Goal: Task Accomplishment & Management: Use online tool/utility

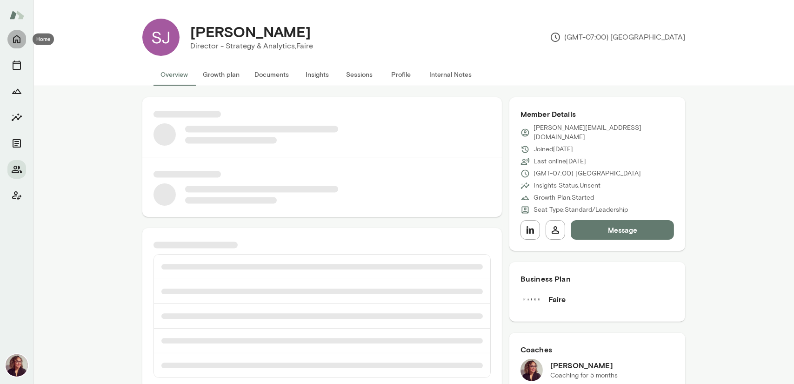
click at [20, 40] on icon "Home" at bounding box center [16, 39] width 7 height 8
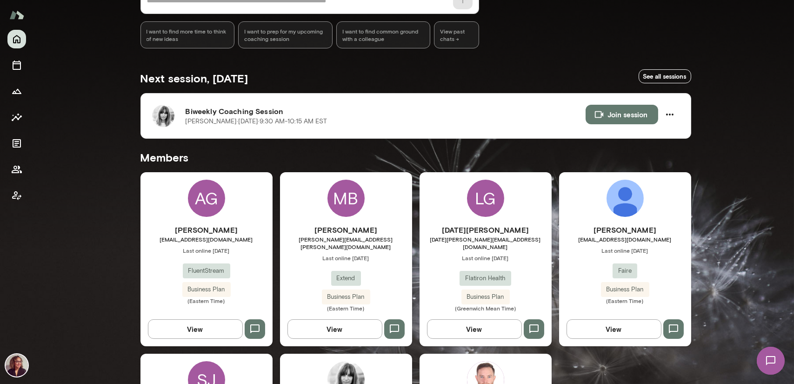
scroll to position [251, 0]
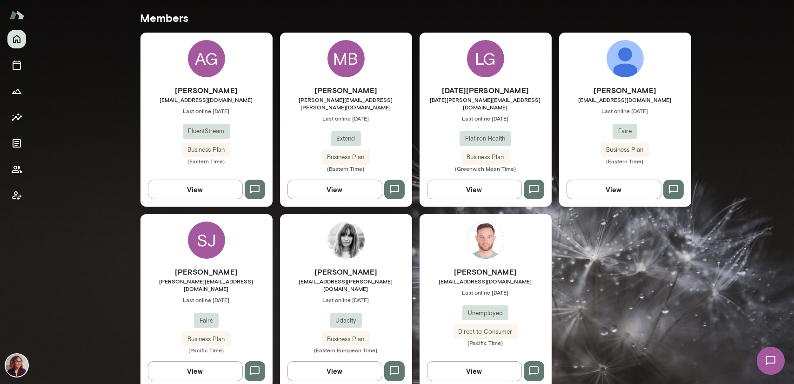
click at [339, 277] on span "[EMAIL_ADDRESS][PERSON_NAME][DOMAIN_NAME]" at bounding box center [346, 284] width 132 height 15
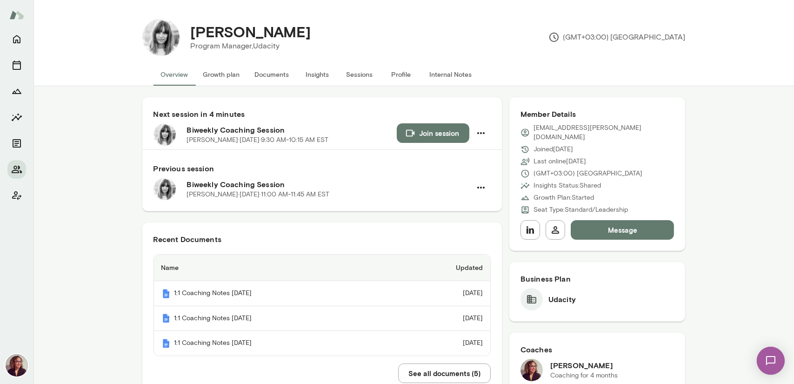
click at [268, 66] on button "Documents" at bounding box center [271, 74] width 49 height 22
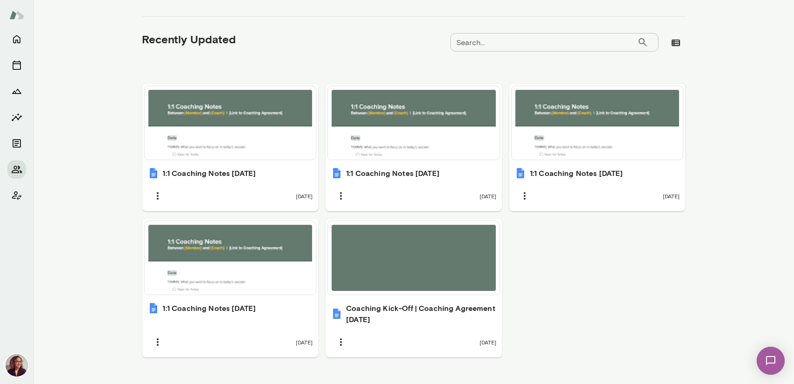
scroll to position [279, 0]
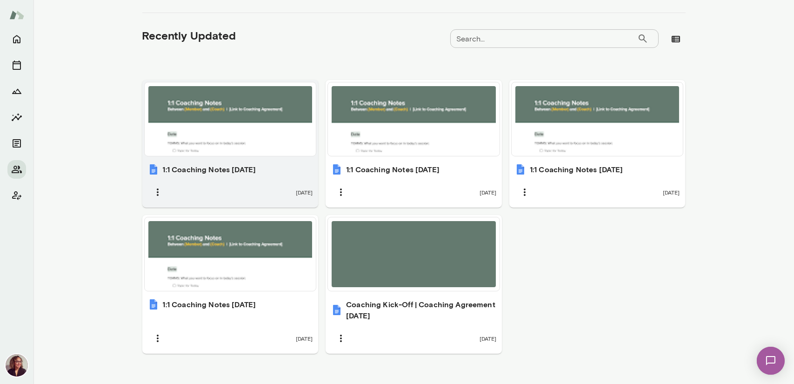
click at [269, 138] on div at bounding box center [230, 119] width 164 height 66
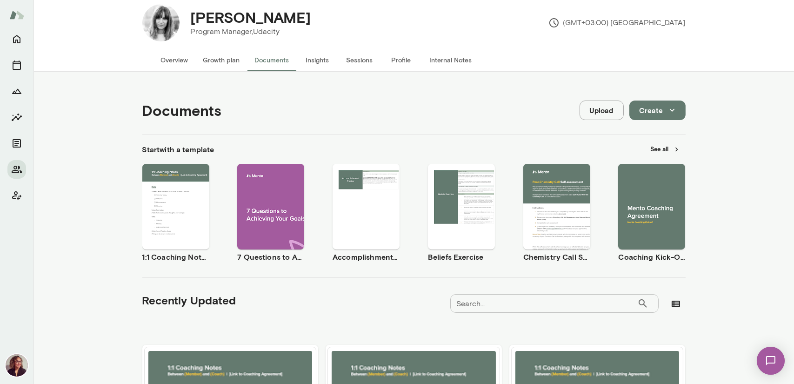
scroll to position [14, 0]
click at [179, 194] on button "Use template" at bounding box center [176, 199] width 60 height 12
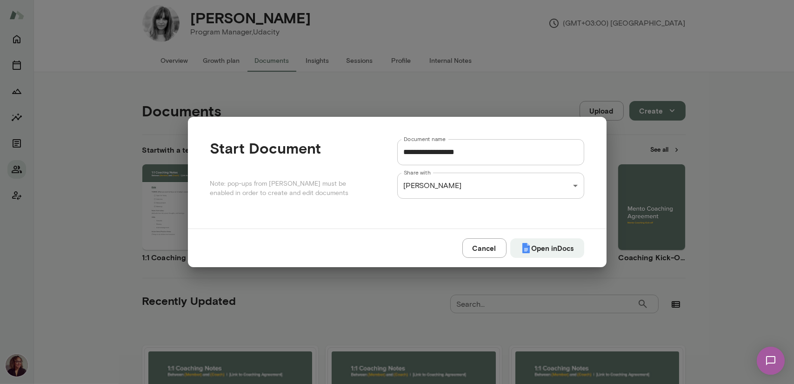
click at [511, 151] on input "**********" at bounding box center [490, 152] width 187 height 26
click at [521, 244] on img "submit" at bounding box center [526, 247] width 11 height 11
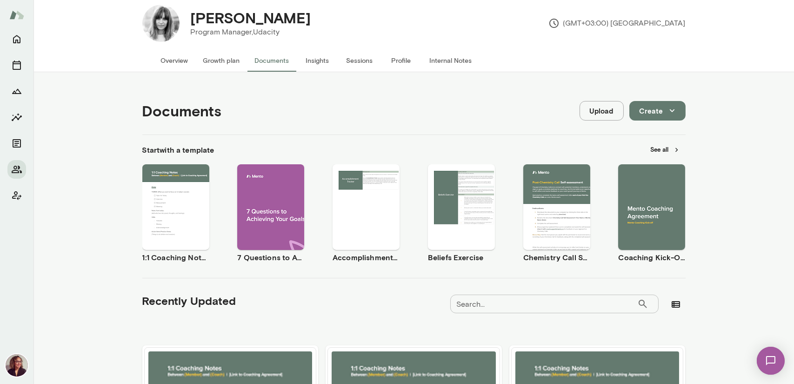
type input "**********"
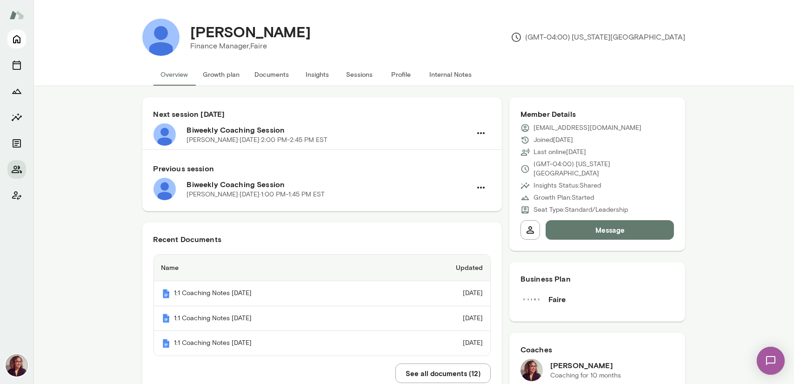
click at [16, 38] on icon "Home" at bounding box center [16, 38] width 11 height 11
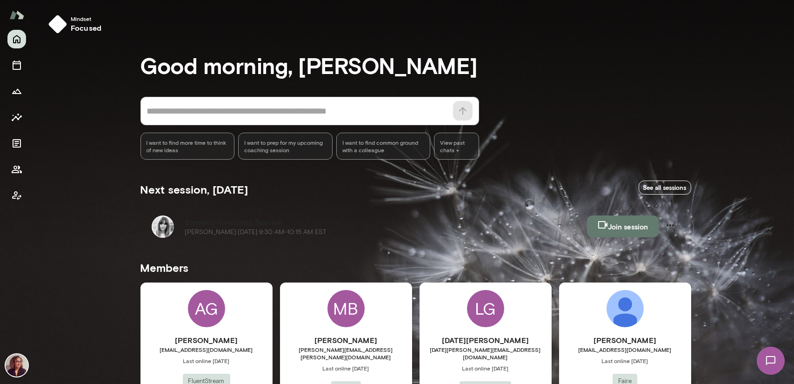
click at [553, 100] on div "* ​ ​ I want to find more time to think of new ideas I want to prep for my upco…" at bounding box center [415, 128] width 551 height 63
click at [603, 231] on button "Join session" at bounding box center [623, 226] width 72 height 22
